Goal: Use online tool/utility: Utilize a website feature to perform a specific function

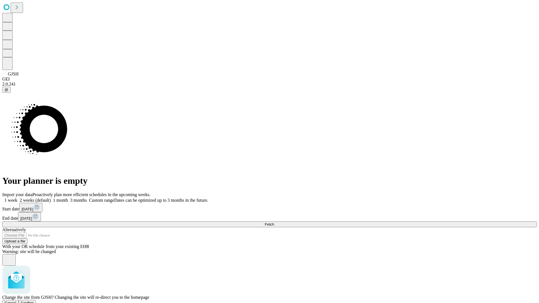
click at [34, 301] on span "Confirm" at bounding box center [27, 303] width 13 height 4
click at [68, 198] on label "1 month" at bounding box center [59, 200] width 17 height 5
click at [274, 222] on span "Fetch" at bounding box center [269, 224] width 9 height 4
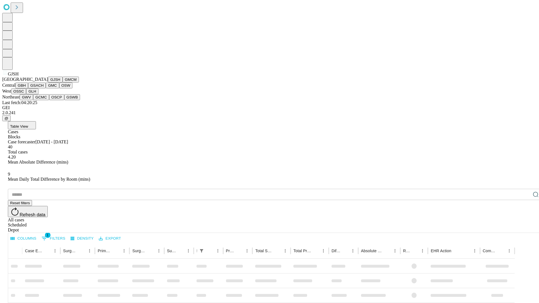
click at [63, 83] on button "GMCM" at bounding box center [71, 80] width 16 height 6
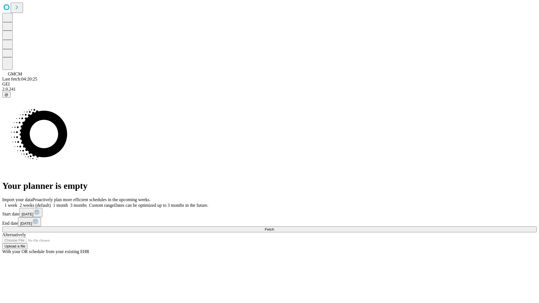
click at [68, 203] on label "1 month" at bounding box center [59, 205] width 17 height 5
click at [274, 227] on span "Fetch" at bounding box center [269, 229] width 9 height 4
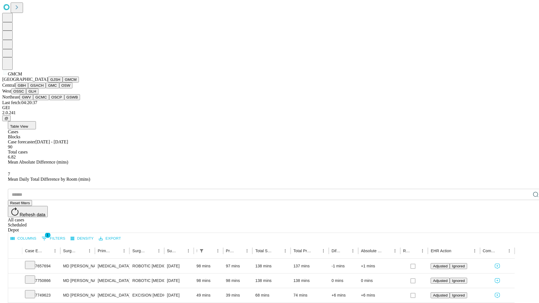
click at [28, 88] on button "GBH" at bounding box center [21, 86] width 13 height 6
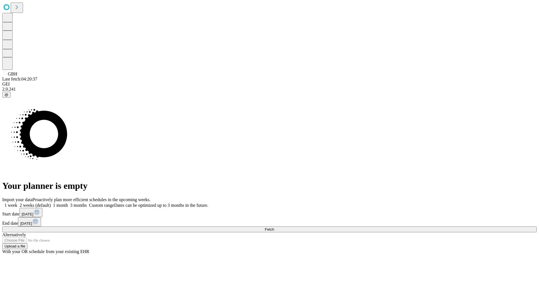
click at [68, 203] on label "1 month" at bounding box center [59, 205] width 17 height 5
click at [274, 227] on span "Fetch" at bounding box center [269, 229] width 9 height 4
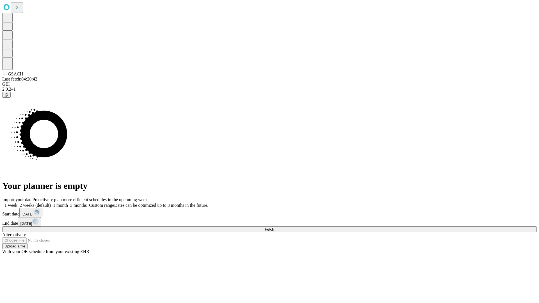
click at [68, 203] on label "1 month" at bounding box center [59, 205] width 17 height 5
click at [274, 227] on span "Fetch" at bounding box center [269, 229] width 9 height 4
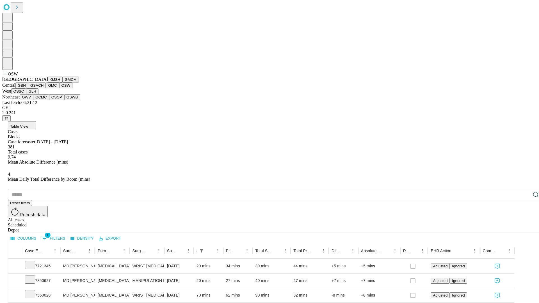
click at [26, 94] on button "OSSC" at bounding box center [18, 91] width 15 height 6
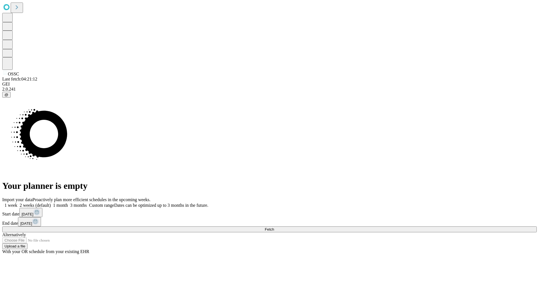
click at [68, 203] on label "1 month" at bounding box center [59, 205] width 17 height 5
click at [274, 227] on span "Fetch" at bounding box center [269, 229] width 9 height 4
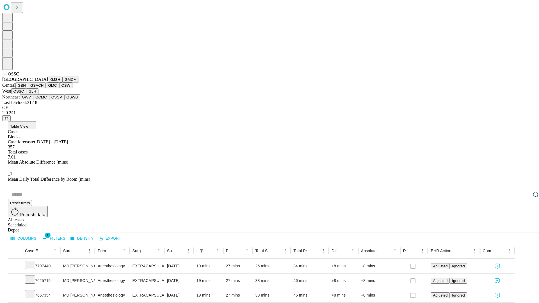
click at [38, 94] on button "GLH" at bounding box center [32, 91] width 12 height 6
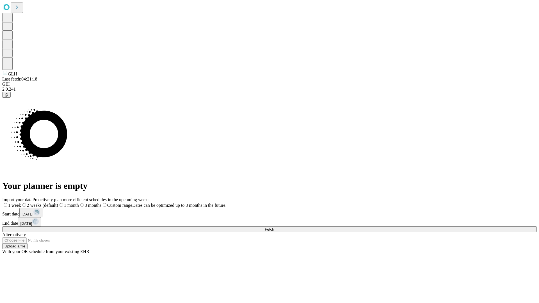
click at [79, 203] on label "1 month" at bounding box center [68, 205] width 21 height 5
click at [274, 227] on span "Fetch" at bounding box center [269, 229] width 9 height 4
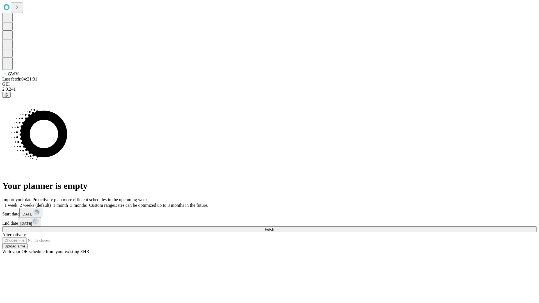
click at [68, 203] on label "1 month" at bounding box center [59, 205] width 17 height 5
click at [274, 227] on span "Fetch" at bounding box center [269, 229] width 9 height 4
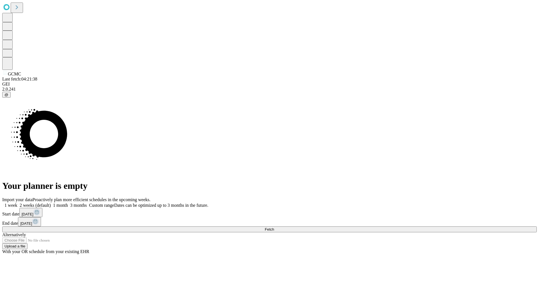
click at [68, 203] on label "1 month" at bounding box center [59, 205] width 17 height 5
click at [274, 227] on span "Fetch" at bounding box center [269, 229] width 9 height 4
